Goal: Check status: Check status

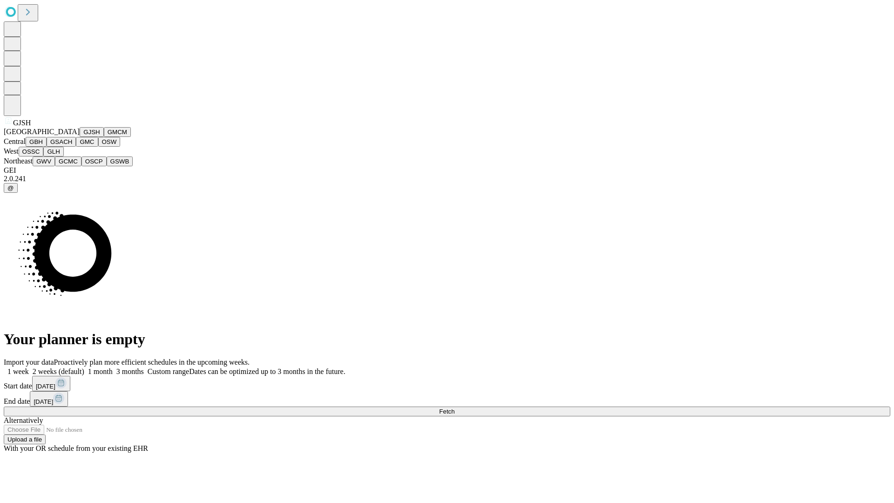
click at [80, 137] on button "GJSH" at bounding box center [92, 132] width 24 height 10
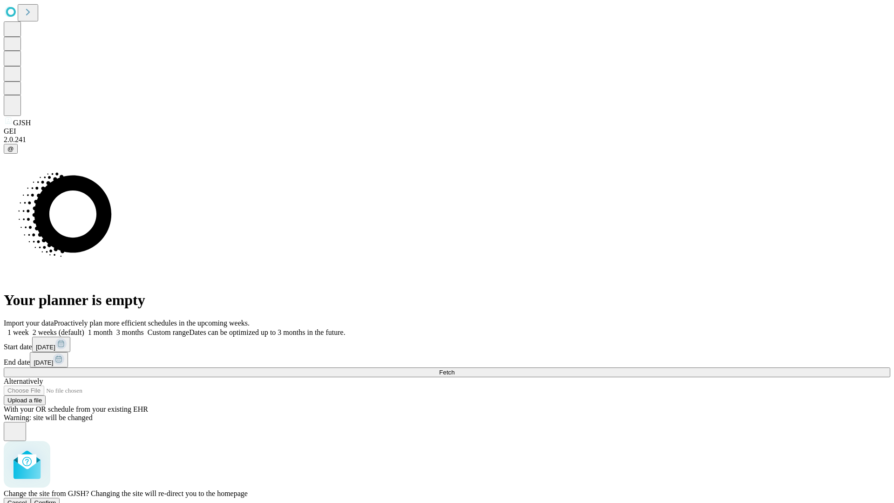
click at [56, 499] on span "Confirm" at bounding box center [45, 502] width 22 height 7
click at [84, 328] on label "2 weeks (default)" at bounding box center [56, 332] width 55 height 8
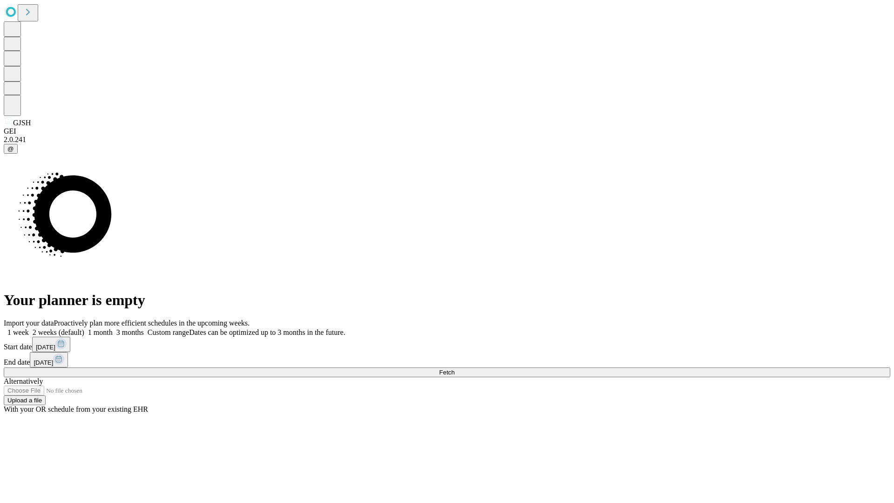
click at [455, 369] on span "Fetch" at bounding box center [446, 372] width 15 height 7
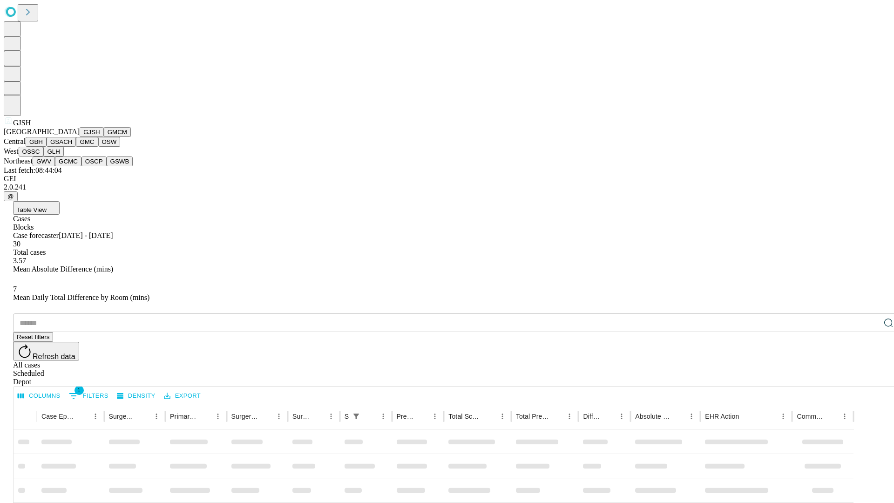
click at [104, 137] on button "GMCM" at bounding box center [117, 132] width 27 height 10
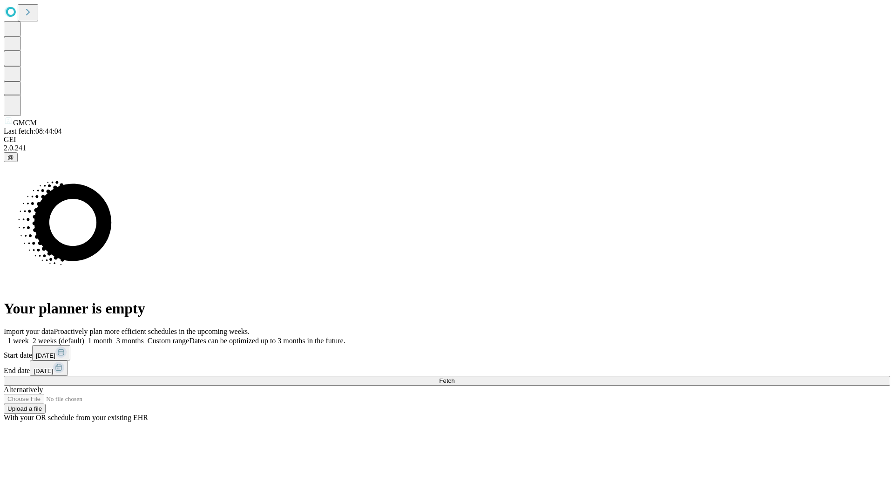
click at [84, 337] on label "2 weeks (default)" at bounding box center [56, 341] width 55 height 8
click at [455, 377] on span "Fetch" at bounding box center [446, 380] width 15 height 7
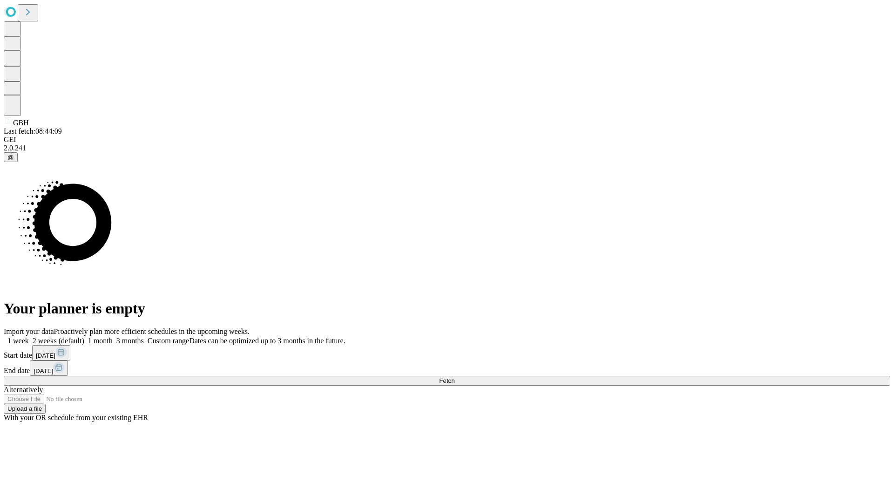
click at [455, 377] on span "Fetch" at bounding box center [446, 380] width 15 height 7
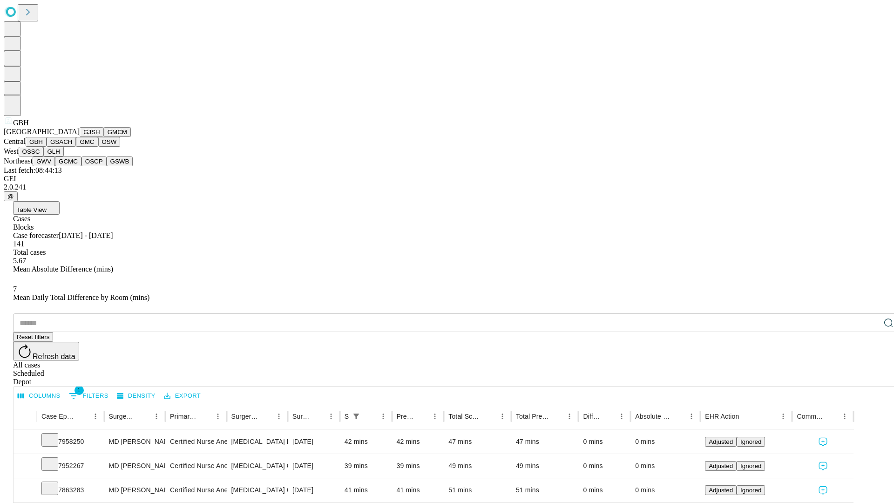
click at [72, 147] on button "GSACH" at bounding box center [61, 142] width 29 height 10
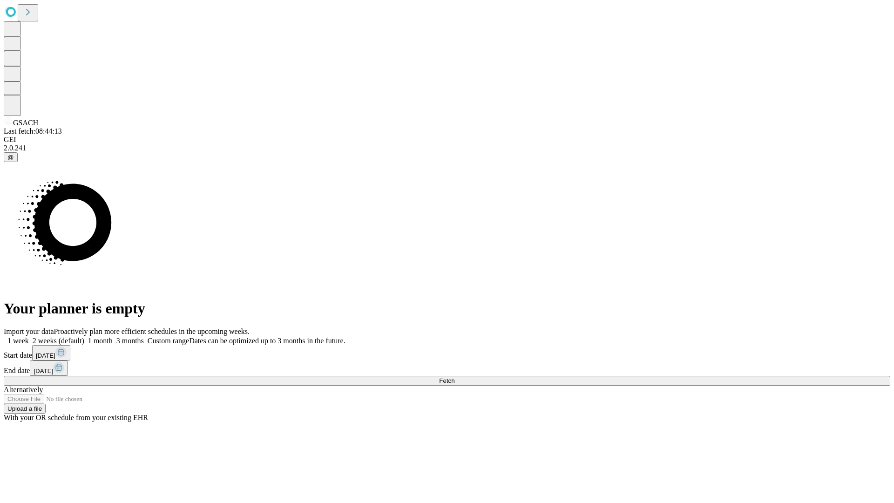
click at [84, 337] on label "2 weeks (default)" at bounding box center [56, 341] width 55 height 8
click at [455, 377] on span "Fetch" at bounding box center [446, 380] width 15 height 7
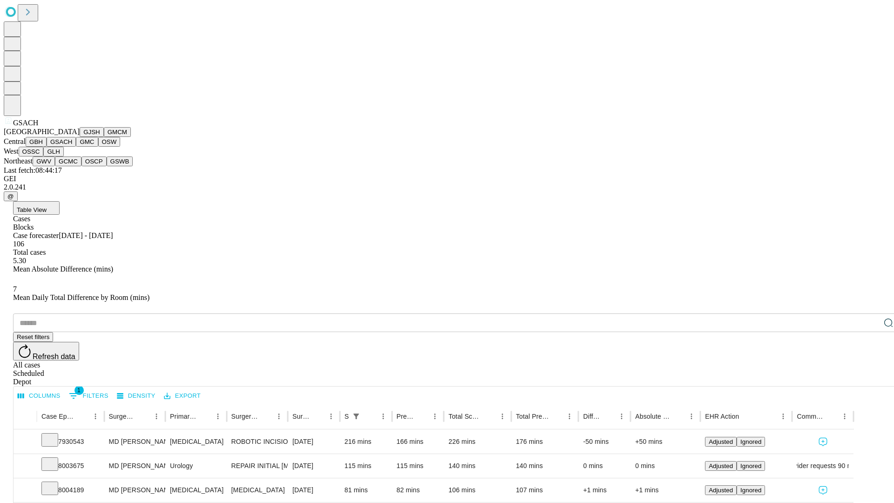
click at [76, 147] on button "GMC" at bounding box center [87, 142] width 22 height 10
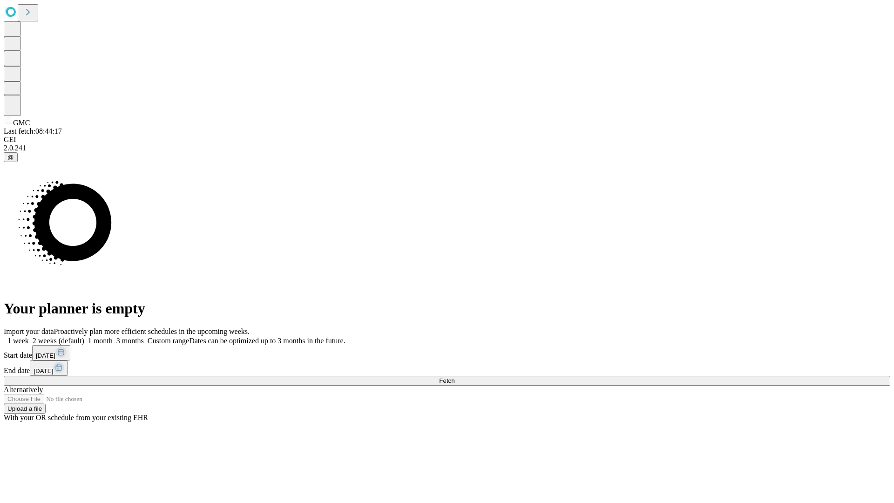
click at [84, 337] on label "2 weeks (default)" at bounding box center [56, 341] width 55 height 8
click at [455, 377] on span "Fetch" at bounding box center [446, 380] width 15 height 7
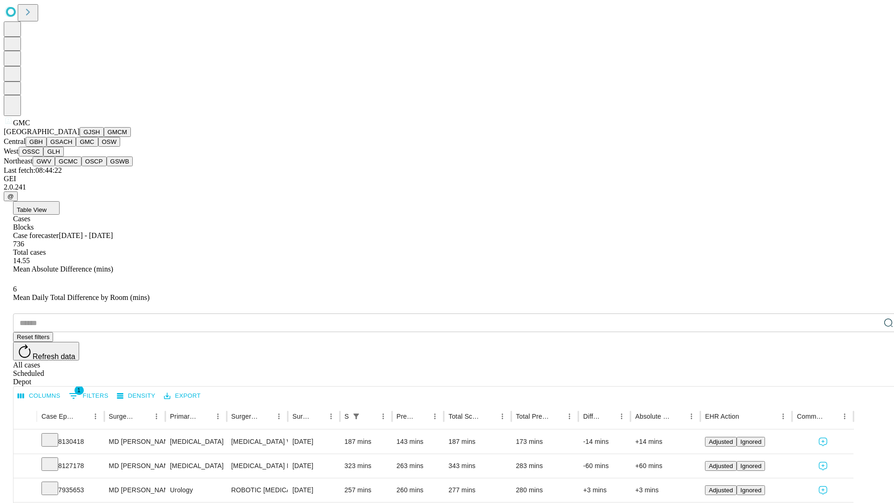
click at [98, 147] on button "OSW" at bounding box center [109, 142] width 22 height 10
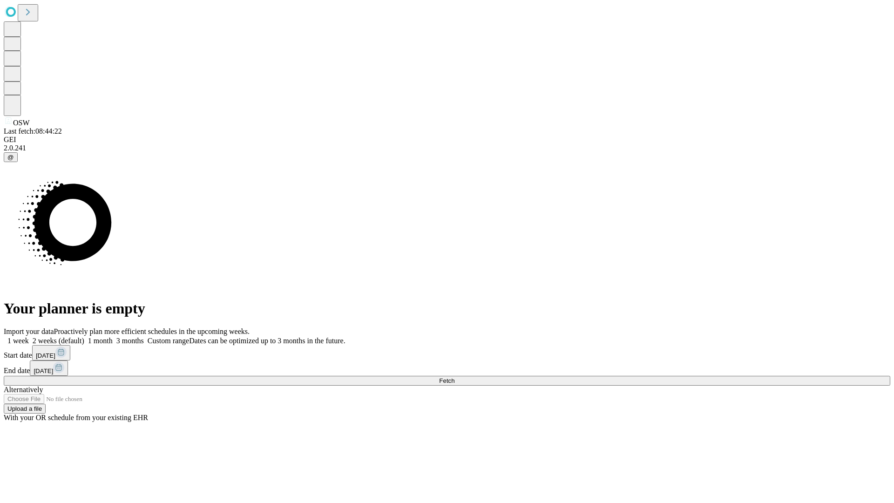
click at [84, 337] on label "2 weeks (default)" at bounding box center [56, 341] width 55 height 8
click at [455, 377] on span "Fetch" at bounding box center [446, 380] width 15 height 7
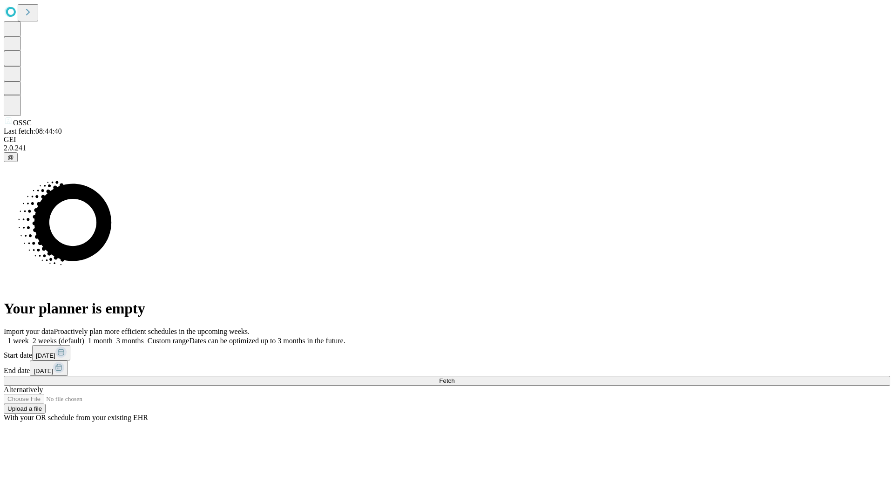
click at [84, 337] on label "2 weeks (default)" at bounding box center [56, 341] width 55 height 8
click at [455, 377] on span "Fetch" at bounding box center [446, 380] width 15 height 7
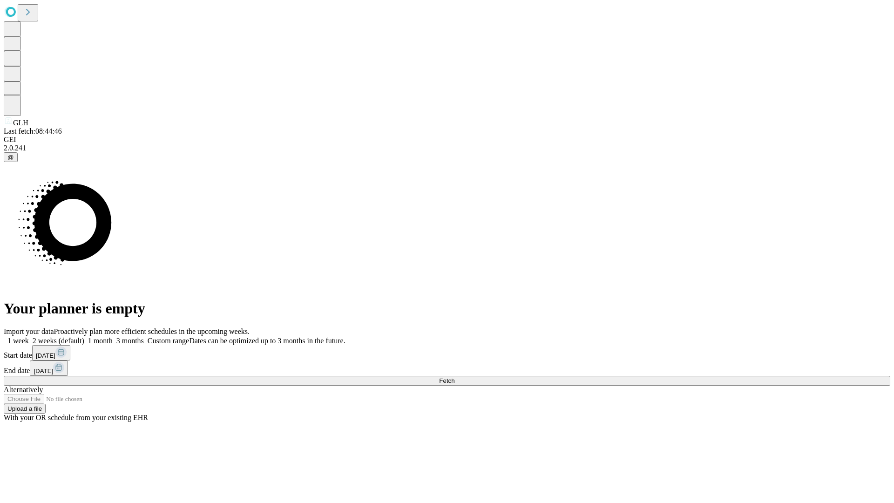
click at [84, 337] on label "2 weeks (default)" at bounding box center [56, 341] width 55 height 8
click at [455, 377] on span "Fetch" at bounding box center [446, 380] width 15 height 7
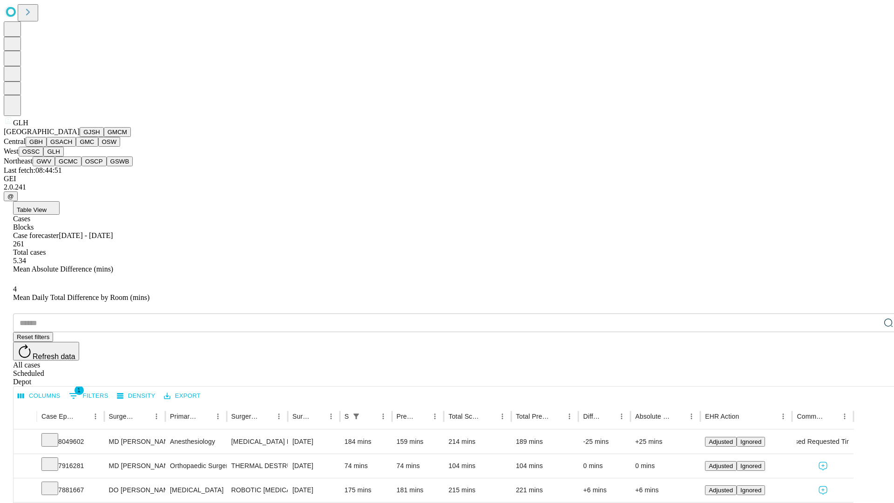
click at [55, 166] on button "GWV" at bounding box center [44, 161] width 22 height 10
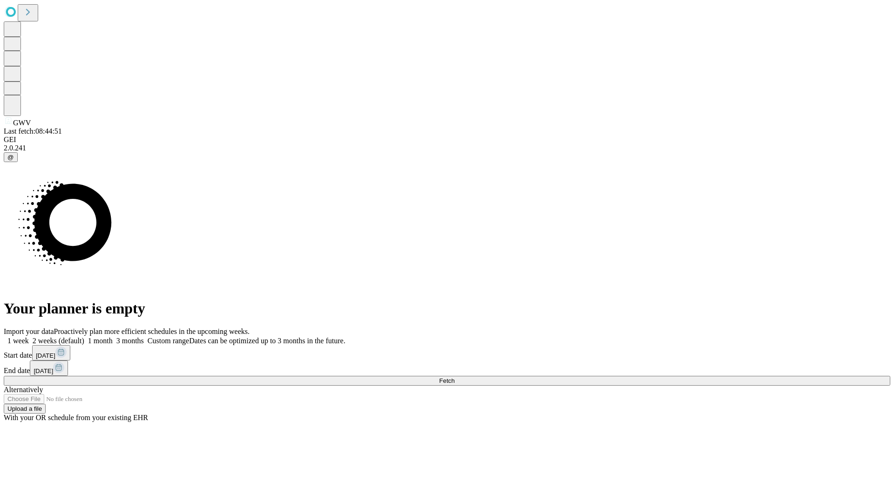
click at [84, 337] on label "2 weeks (default)" at bounding box center [56, 341] width 55 height 8
click at [455, 377] on span "Fetch" at bounding box center [446, 380] width 15 height 7
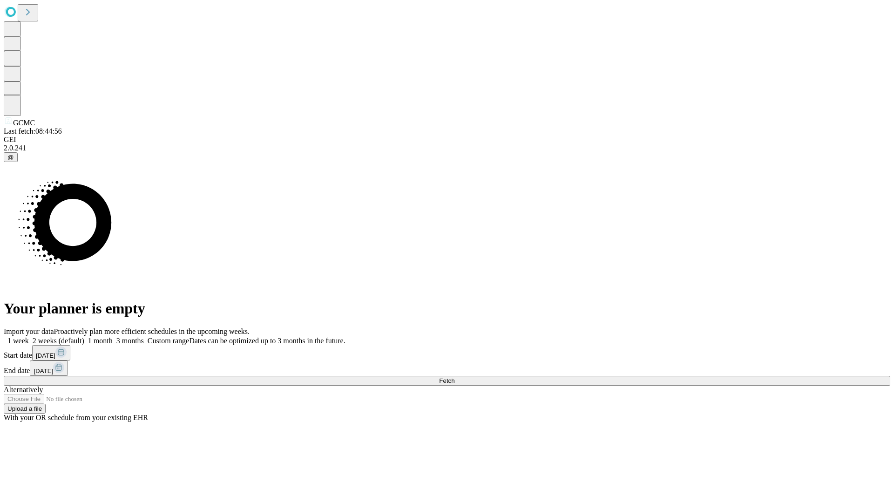
click at [84, 337] on label "2 weeks (default)" at bounding box center [56, 341] width 55 height 8
click at [455, 377] on span "Fetch" at bounding box center [446, 380] width 15 height 7
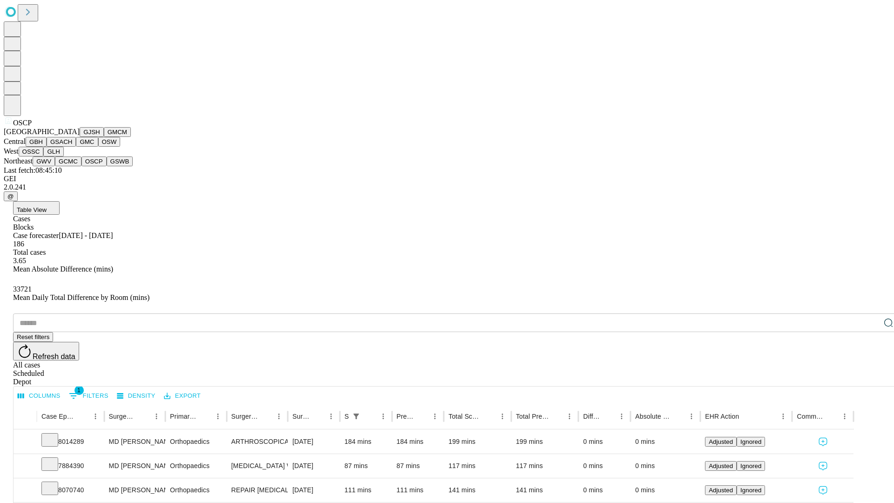
click at [107, 166] on button "GSWB" at bounding box center [120, 161] width 27 height 10
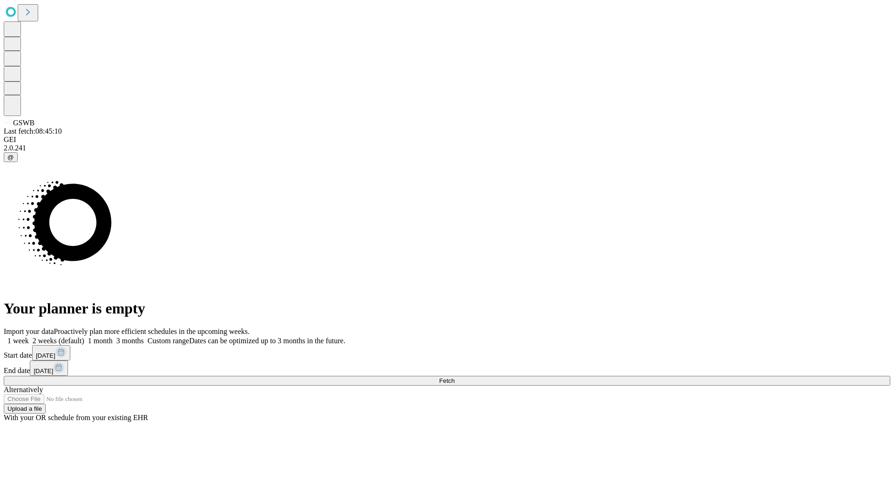
click at [84, 337] on label "2 weeks (default)" at bounding box center [56, 341] width 55 height 8
click at [455, 377] on span "Fetch" at bounding box center [446, 380] width 15 height 7
